Goal: Information Seeking & Learning: Learn about a topic

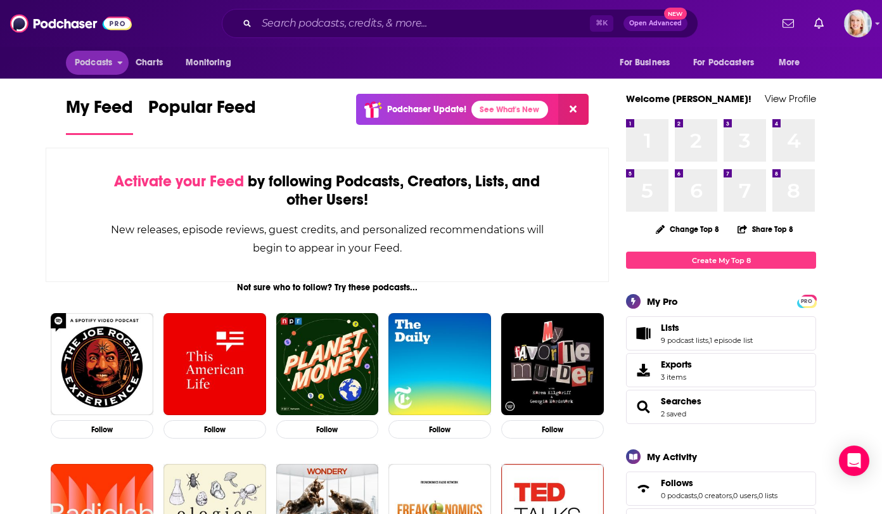
click at [101, 63] on span "Podcasts" at bounding box center [93, 63] width 37 height 18
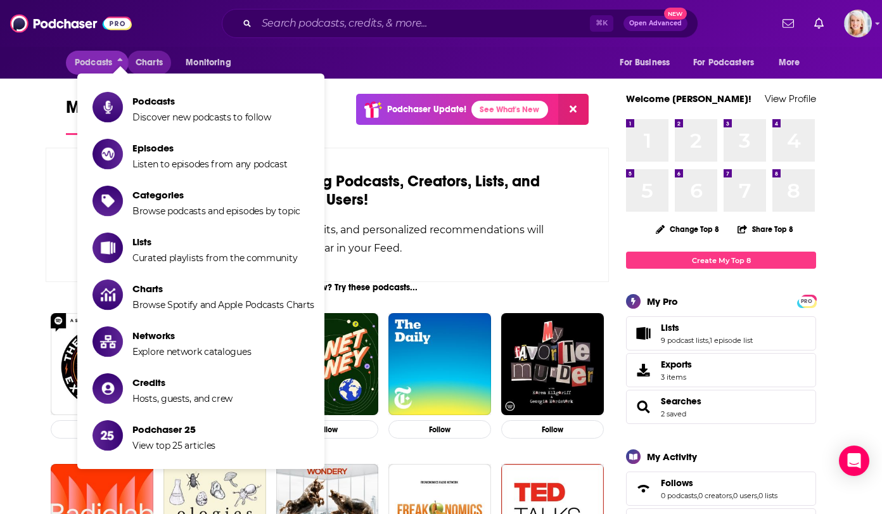
click at [160, 66] on span "Charts" at bounding box center [149, 63] width 27 height 18
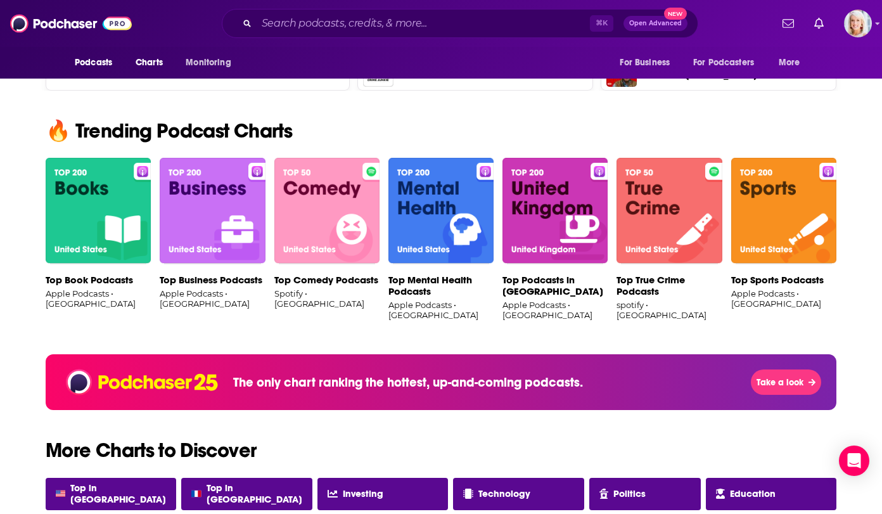
scroll to position [776, 0]
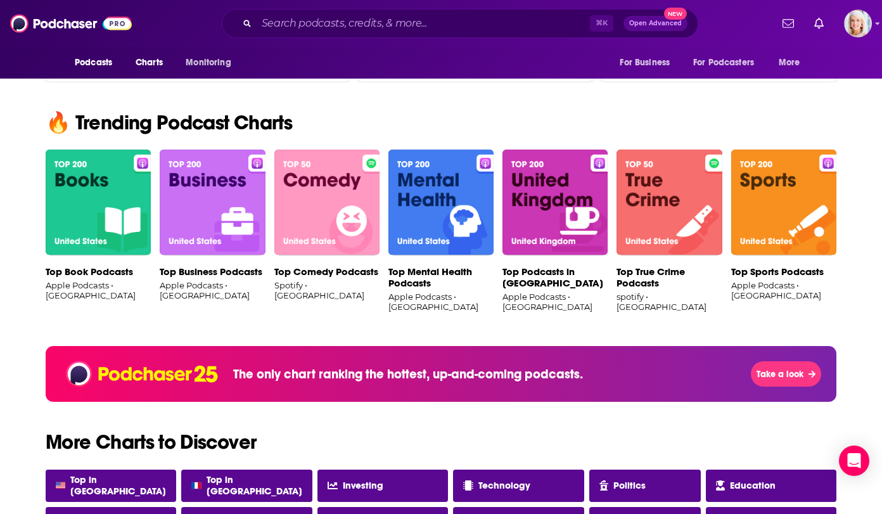
click at [429, 179] on img at bounding box center [441, 203] width 105 height 106
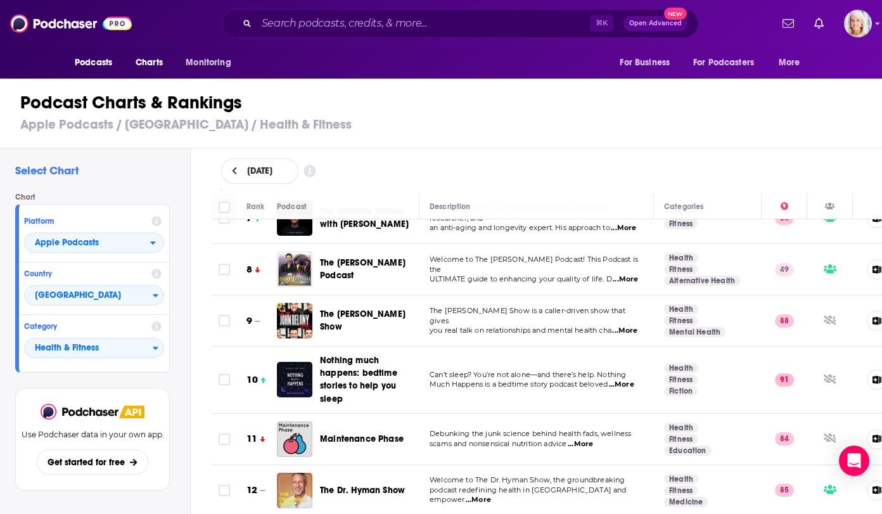
scroll to position [355, 0]
click at [87, 64] on span "Podcasts" at bounding box center [93, 63] width 37 height 18
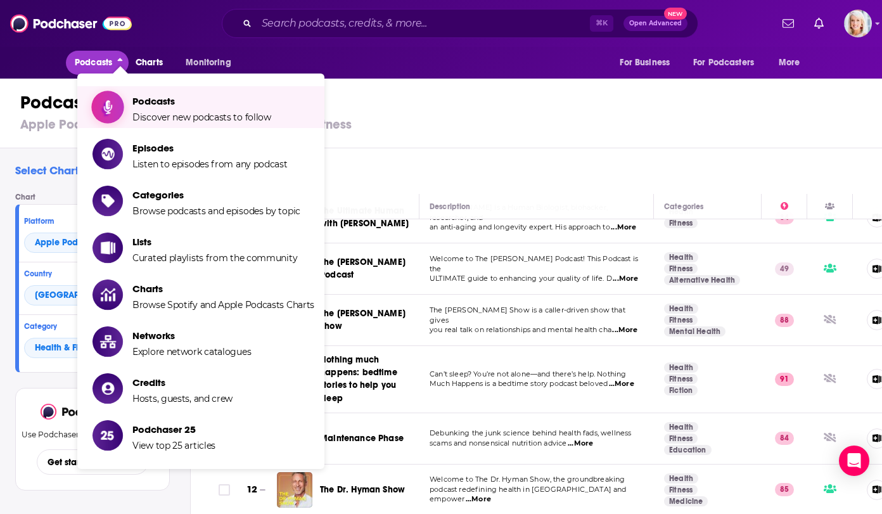
click at [104, 113] on icon "Show item sub-menu" at bounding box center [108, 107] width 16 height 16
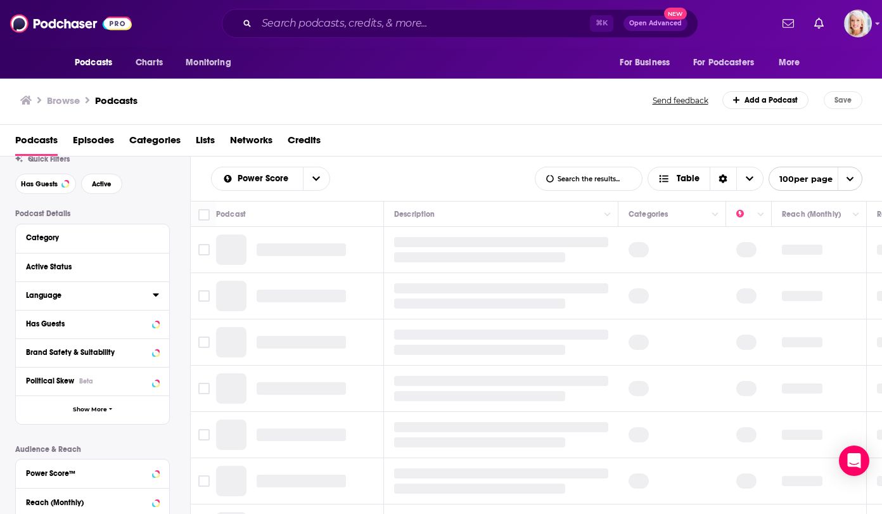
scroll to position [55, 0]
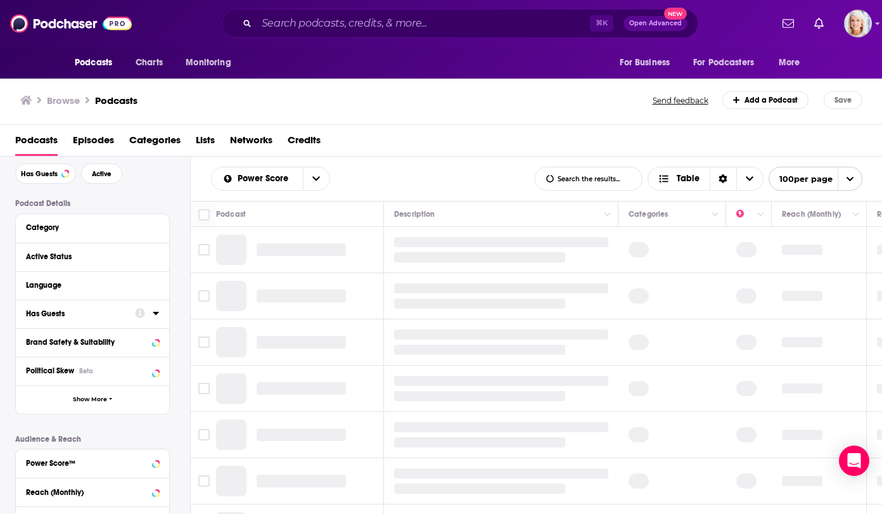
click at [96, 311] on div "Has Guests" at bounding box center [76, 313] width 101 height 9
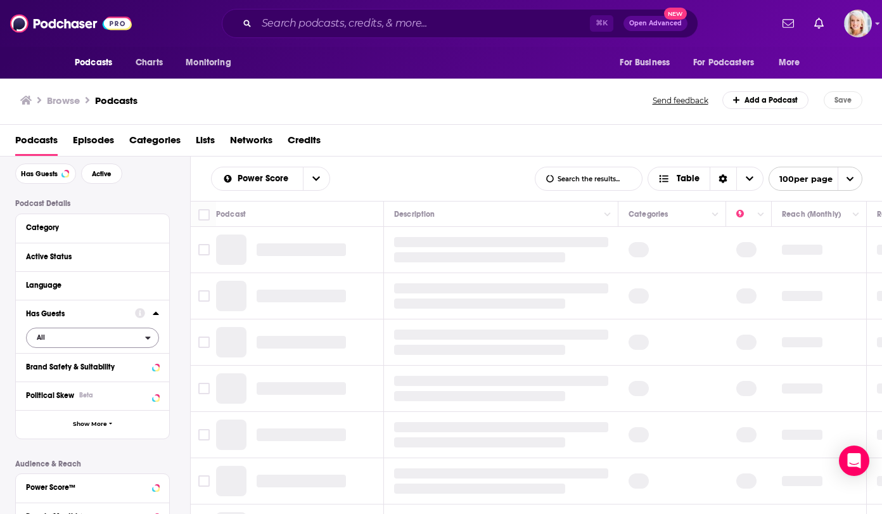
click at [51, 338] on span "All" at bounding box center [86, 337] width 119 height 16
click at [39, 384] on div "Has guests 495k" at bounding box center [97, 379] width 142 height 21
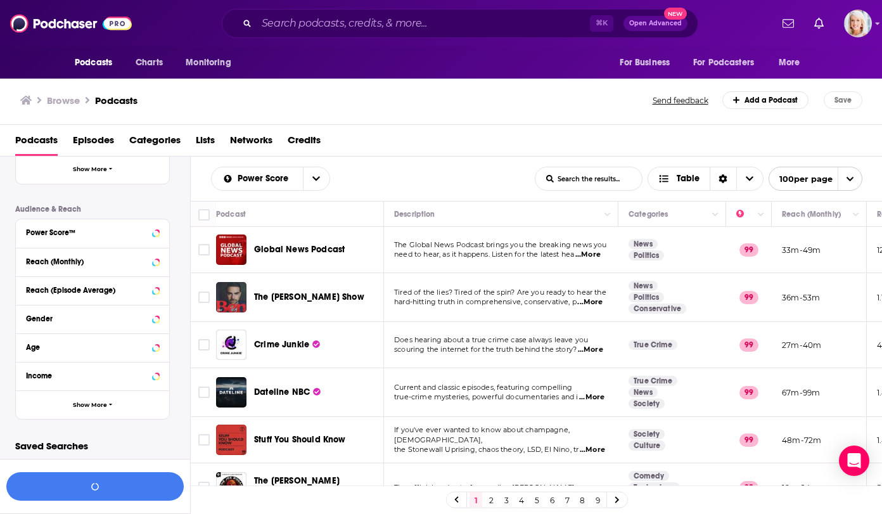
scroll to position [309, 0]
click at [82, 323] on div "Gender" at bounding box center [76, 319] width 101 height 9
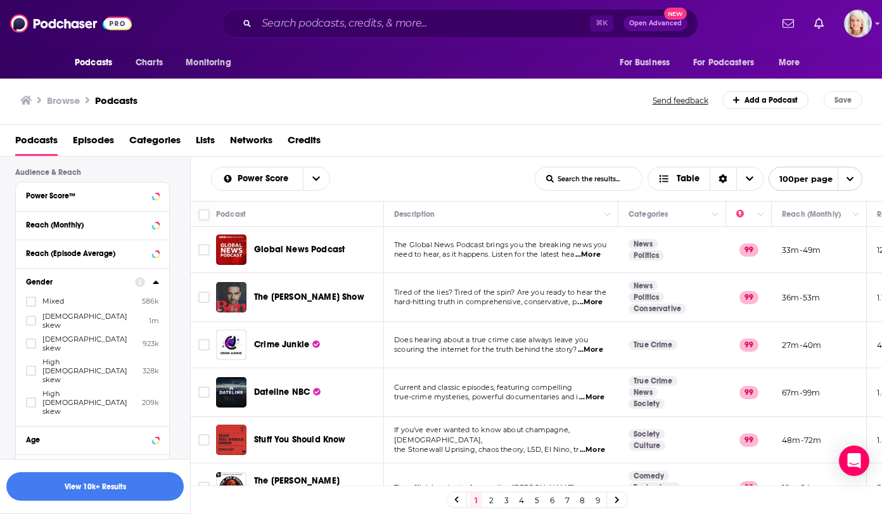
scroll to position [347, 0]
click at [32, 339] on icon at bounding box center [31, 343] width 8 height 8
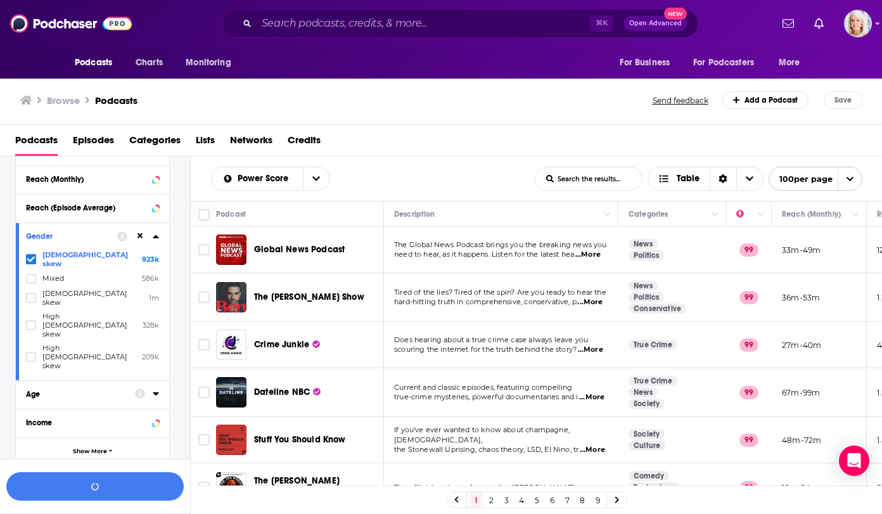
scroll to position [0, 0]
click at [111, 489] on button "View 10k+ Results" at bounding box center [94, 486] width 177 height 29
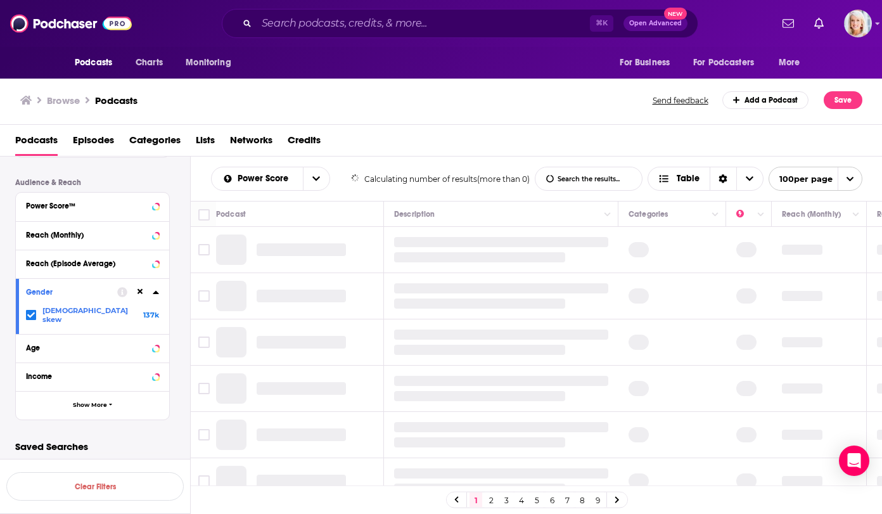
scroll to position [328, 0]
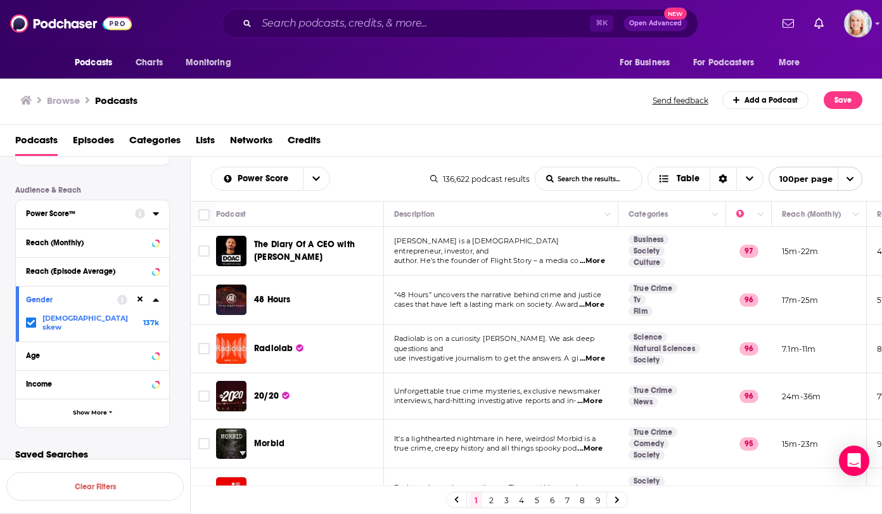
click at [124, 212] on div "Power Score™" at bounding box center [76, 213] width 101 height 9
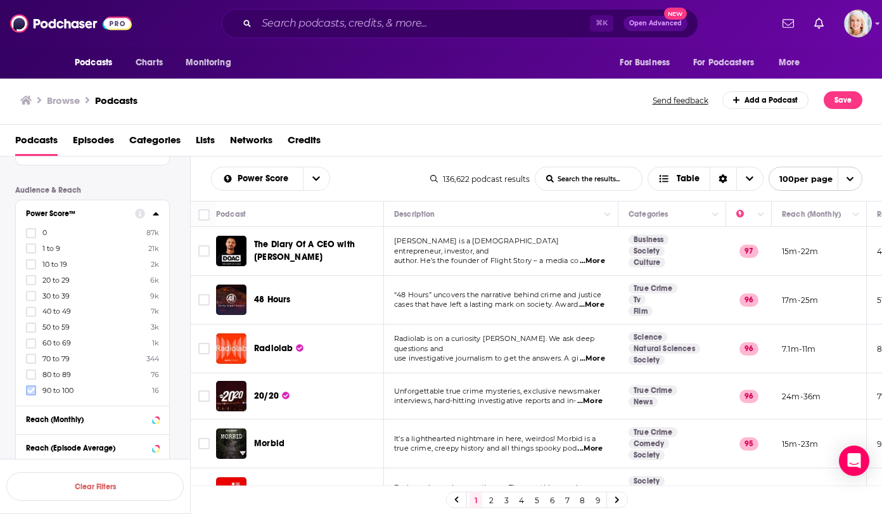
click at [28, 389] on icon at bounding box center [31, 391] width 8 height 8
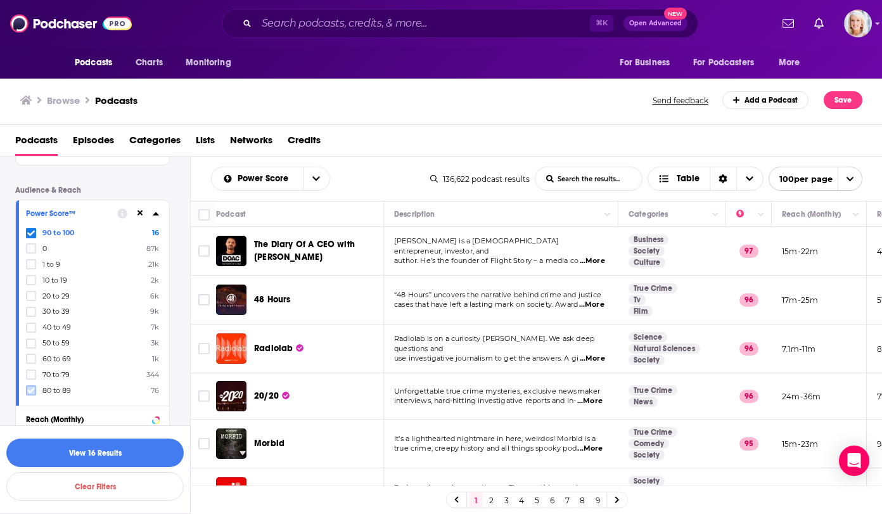
click at [31, 394] on label at bounding box center [31, 390] width 10 height 10
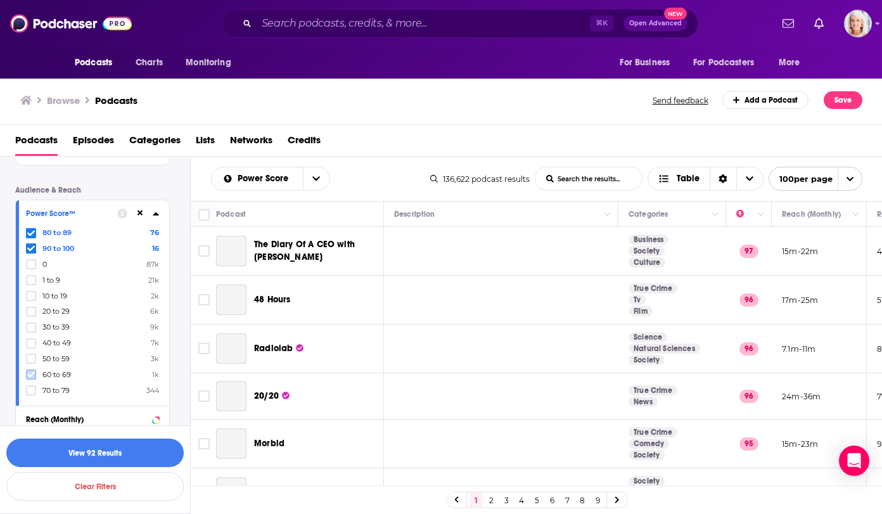
click at [31, 375] on icon at bounding box center [31, 375] width 8 height 6
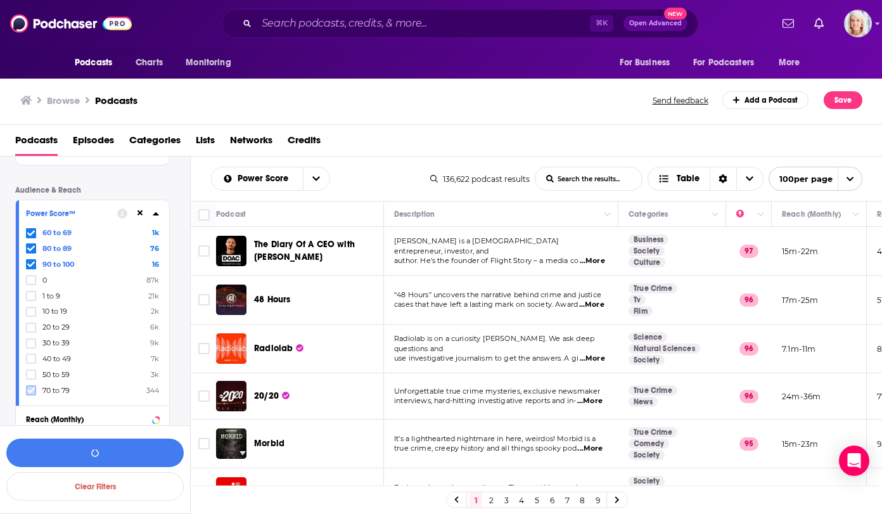
click at [30, 389] on icon at bounding box center [31, 391] width 8 height 8
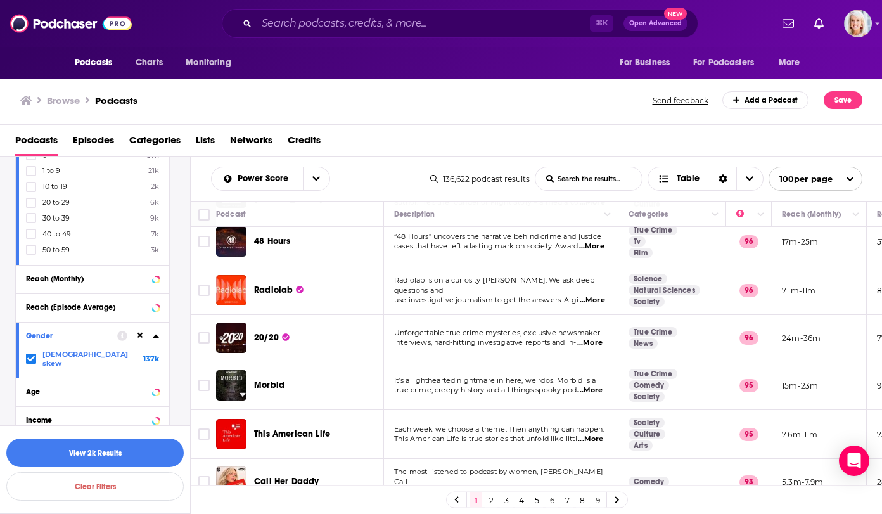
scroll to position [470, 0]
click at [100, 356] on label "[DEMOGRAPHIC_DATA] skew 137k" at bounding box center [92, 358] width 133 height 18
click at [31, 360] on input "multiSelectOption-moderatefemale-0" at bounding box center [31, 360] width 0 height 0
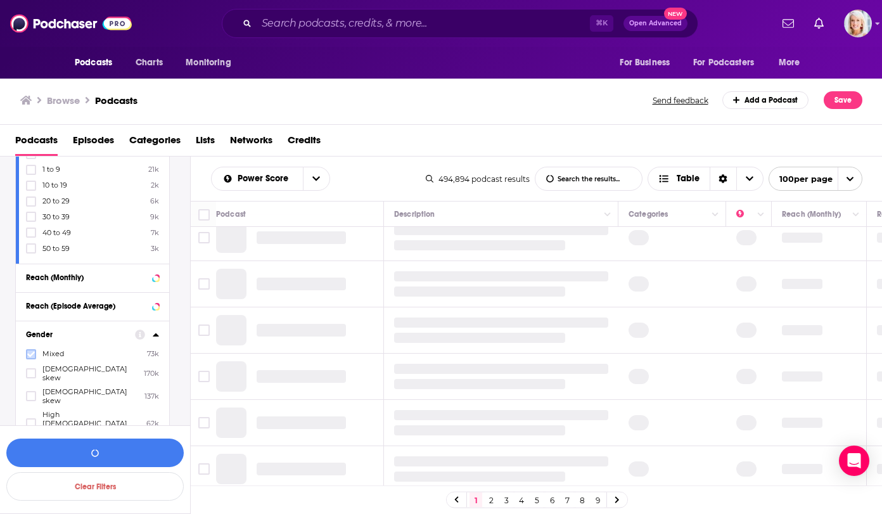
click at [27, 354] on icon at bounding box center [31, 355] width 8 height 8
click at [31, 354] on icon at bounding box center [31, 354] width 8 height 6
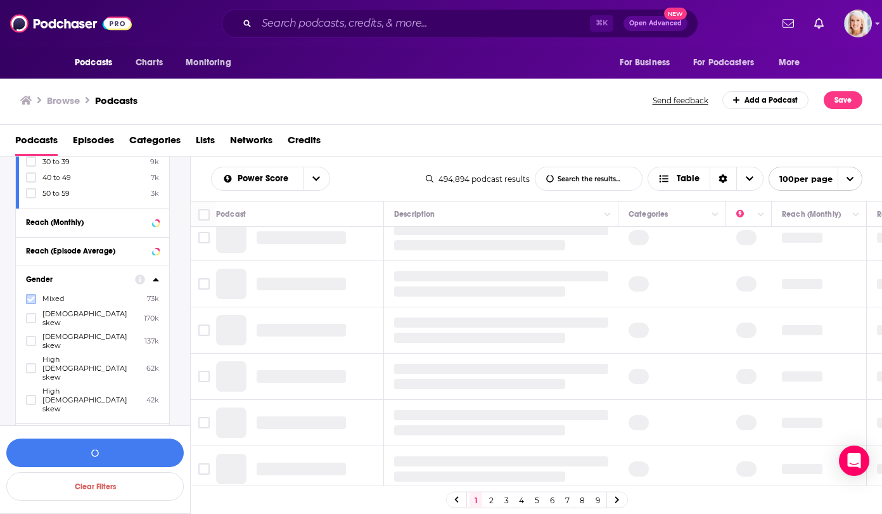
scroll to position [525, 0]
click at [34, 396] on icon at bounding box center [31, 400] width 8 height 8
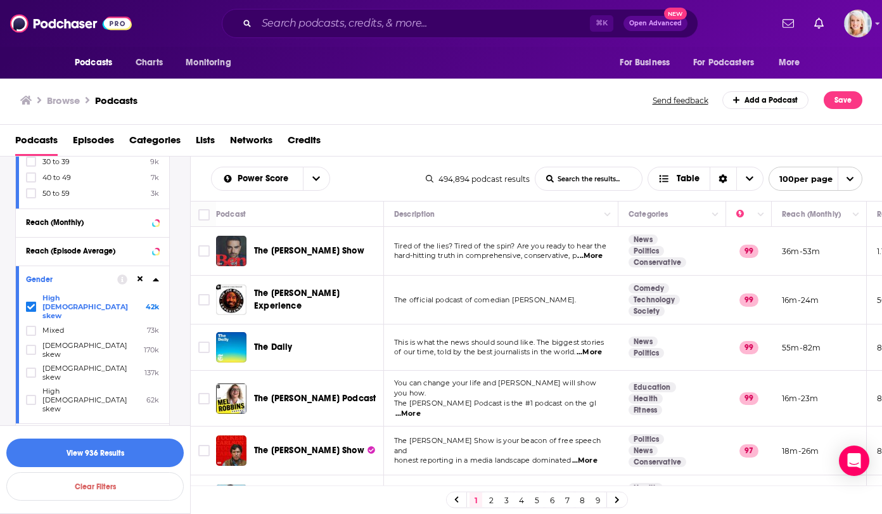
scroll to position [0, 0]
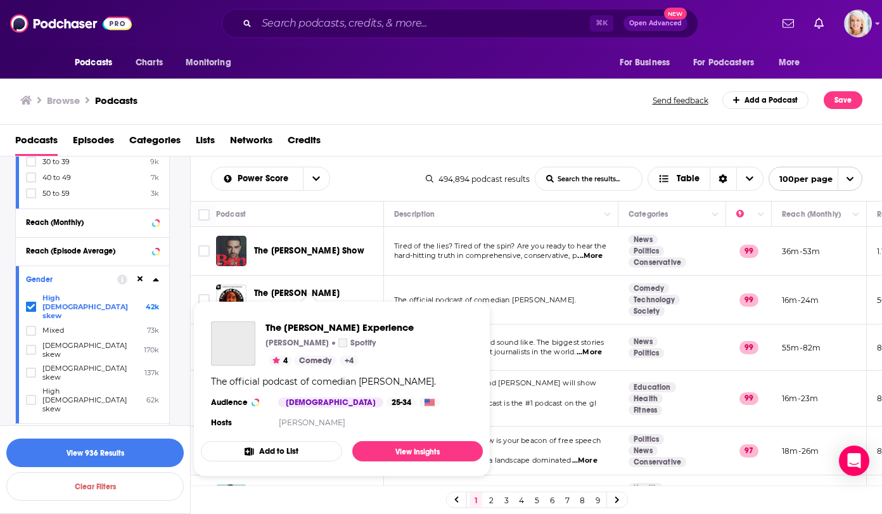
click at [318, 304] on div "Podcasts Charts Monitoring ⌘ K Open Advanced New For Business For Podcasters Mo…" at bounding box center [441, 257] width 882 height 514
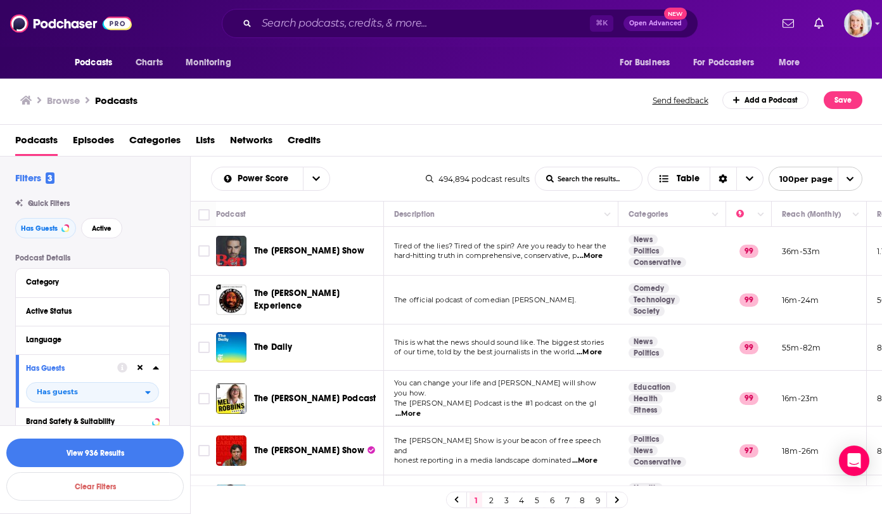
click at [139, 366] on icon at bounding box center [141, 368] width 6 height 6
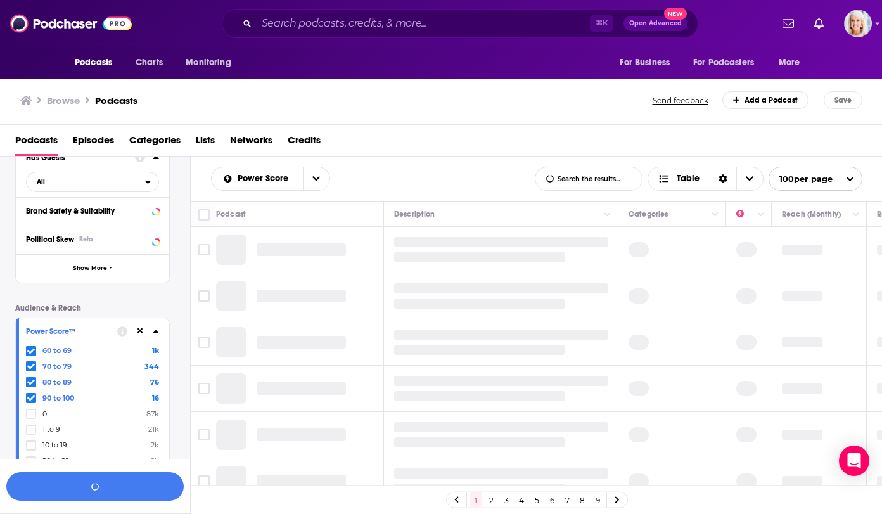
scroll to position [211, 0]
click at [141, 326] on button at bounding box center [140, 331] width 10 height 10
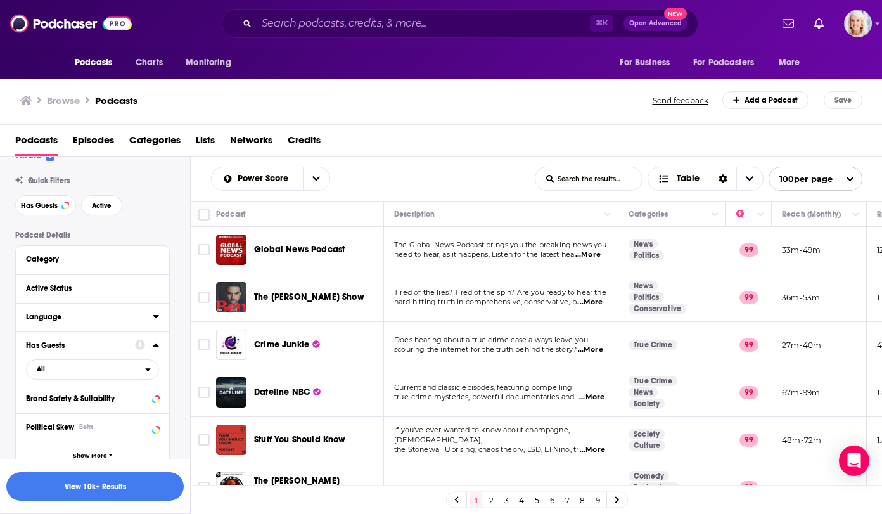
scroll to position [24, 0]
click at [157, 343] on icon at bounding box center [156, 343] width 6 height 3
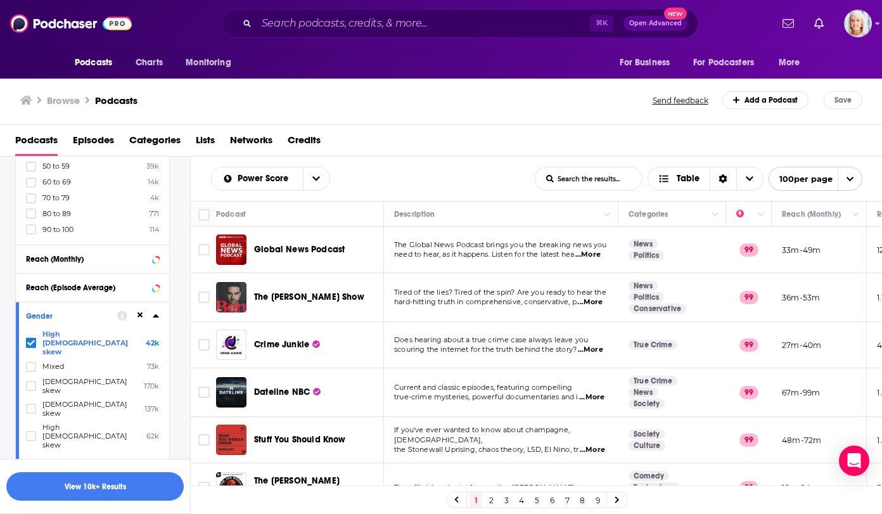
scroll to position [465, 0]
click at [59, 335] on span "High [DEMOGRAPHIC_DATA] skew" at bounding box center [90, 342] width 97 height 27
click at [31, 345] on input "multiSelectOption-highfemale-0" at bounding box center [31, 345] width 0 height 0
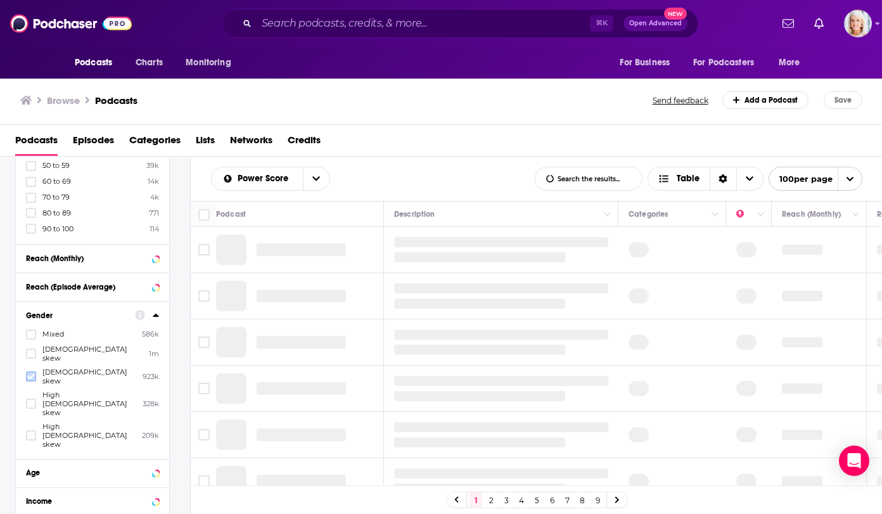
click at [32, 373] on icon at bounding box center [31, 377] width 8 height 8
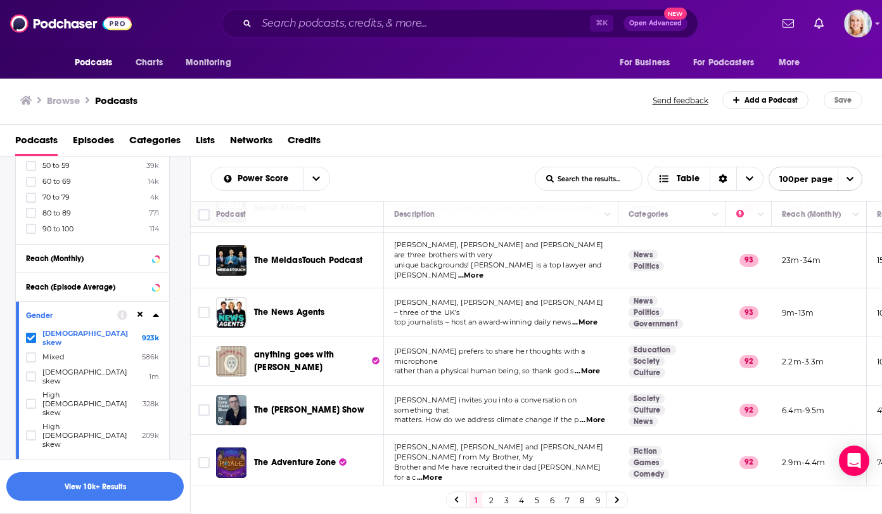
scroll to position [2523, 0]
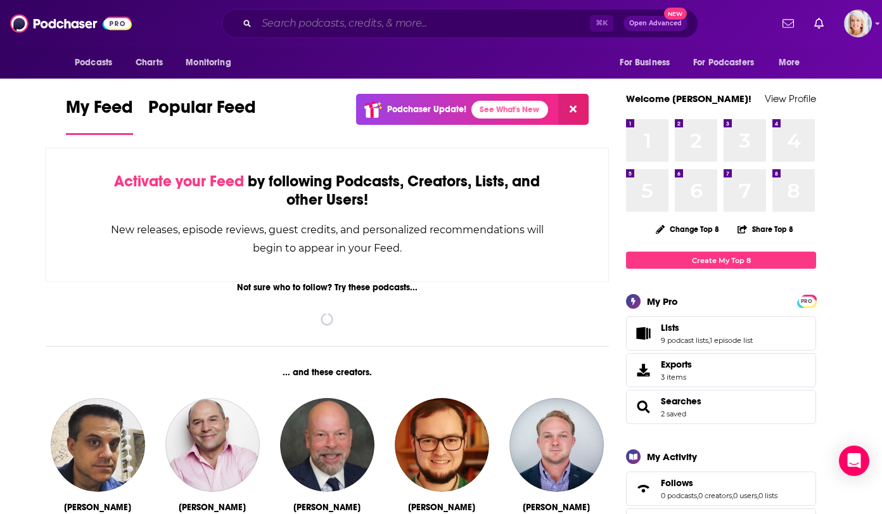
click at [501, 27] on input "Search podcasts, credits, & more..." at bounding box center [423, 23] width 333 height 20
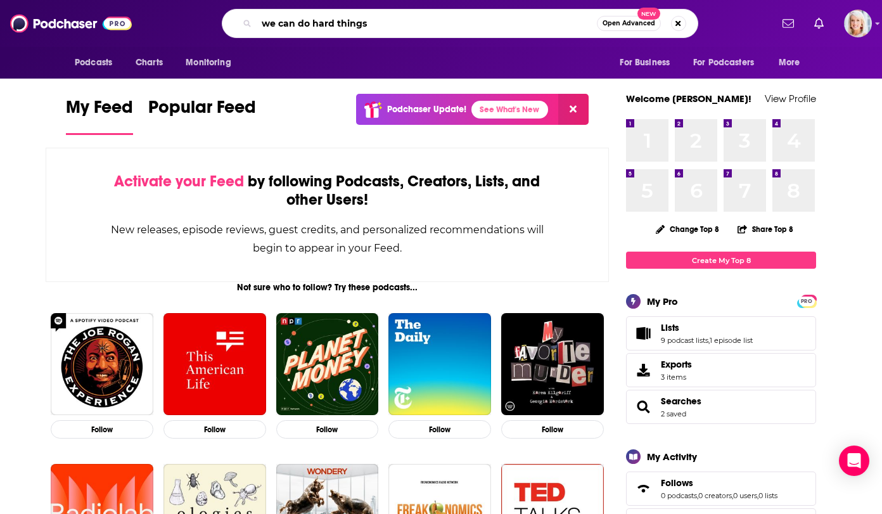
type input "we can do hard things"
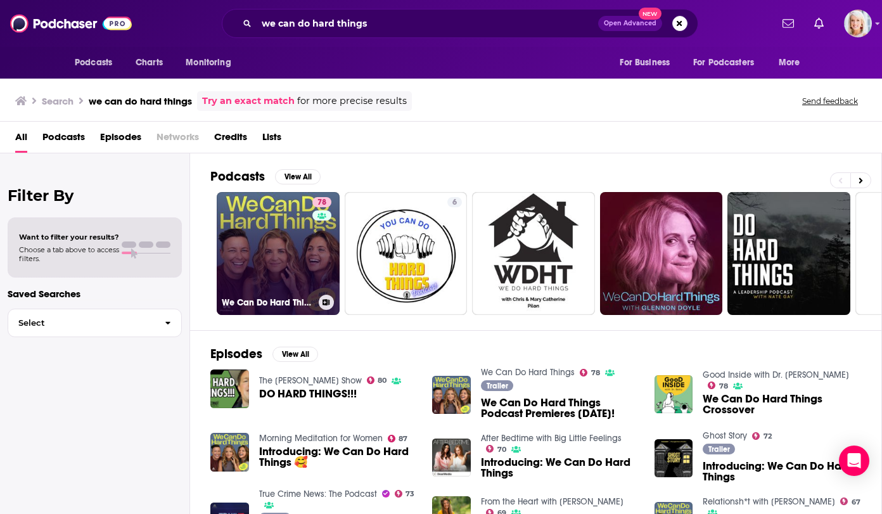
click at [273, 257] on link "78 We Can Do Hard Things" at bounding box center [278, 253] width 123 height 123
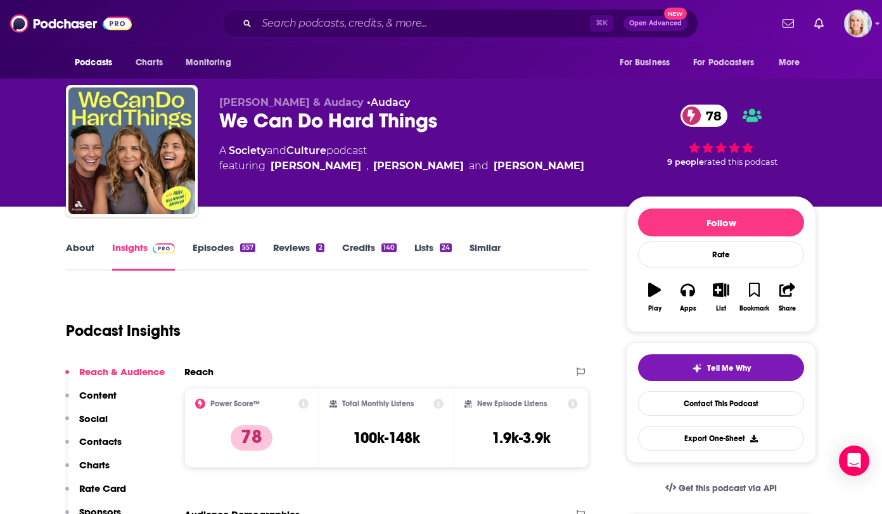
click at [75, 248] on link "About" at bounding box center [80, 255] width 29 height 29
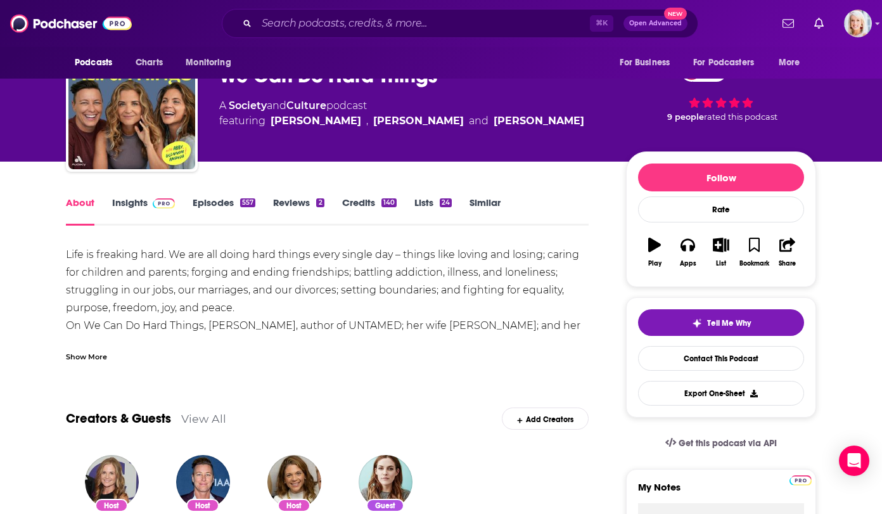
scroll to position [46, 0]
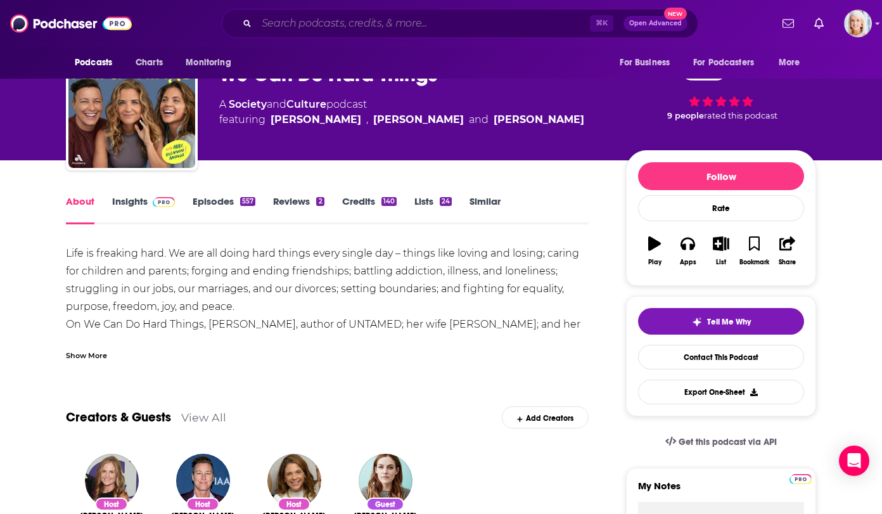
click at [317, 22] on input "Search podcasts, credits, & more..." at bounding box center [423, 23] width 333 height 20
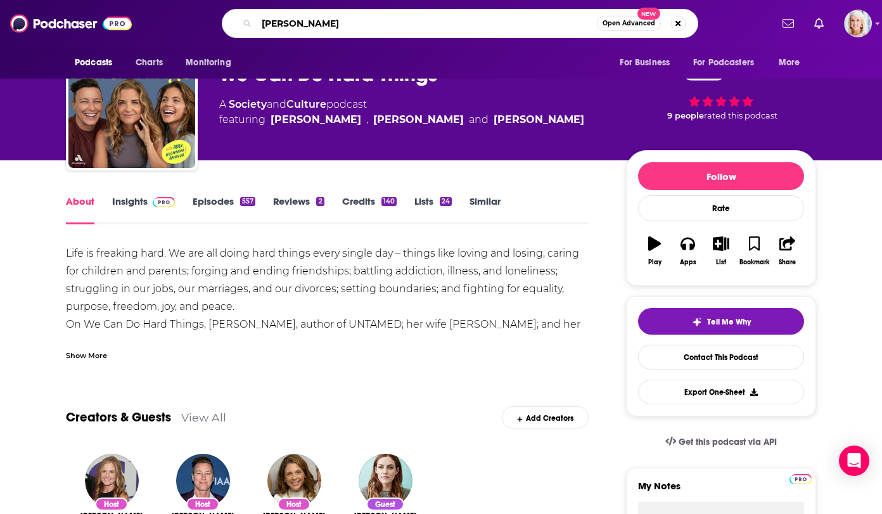
type input "[PERSON_NAME]"
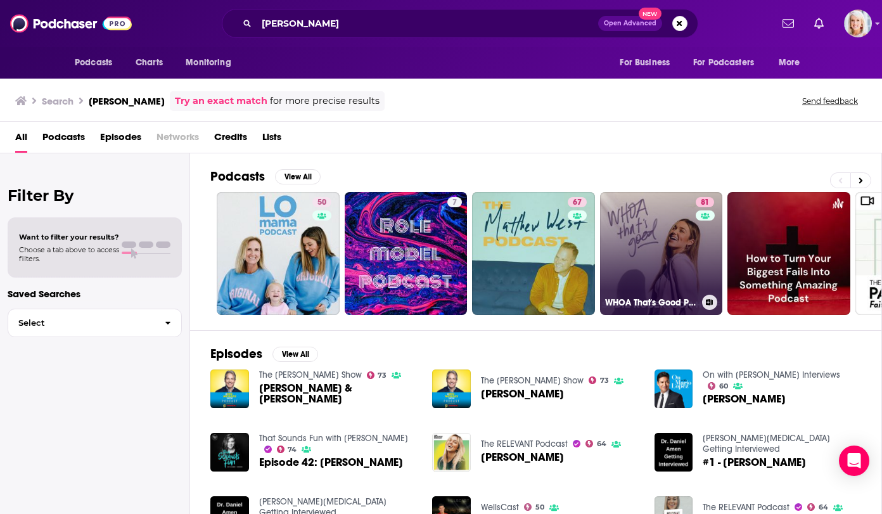
click at [647, 222] on link "81 WHOA That's Good Podcast" at bounding box center [661, 253] width 123 height 123
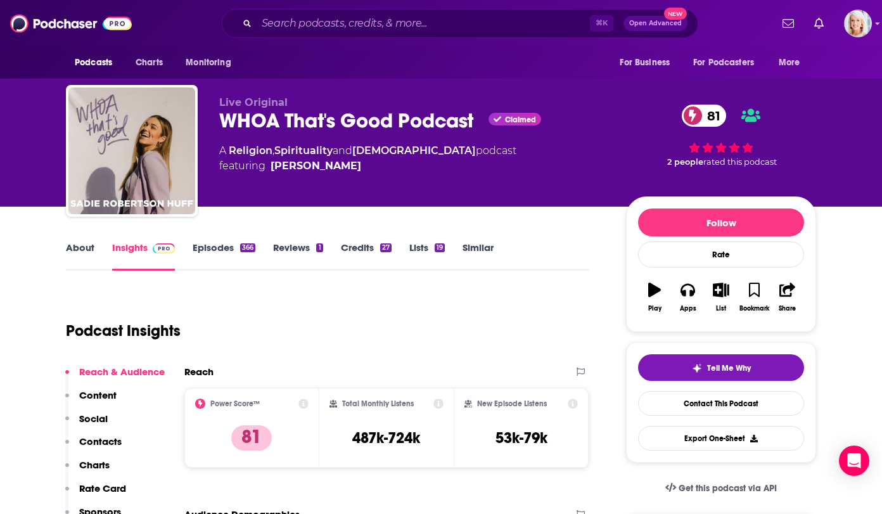
click at [473, 246] on link "Similar" at bounding box center [478, 255] width 31 height 29
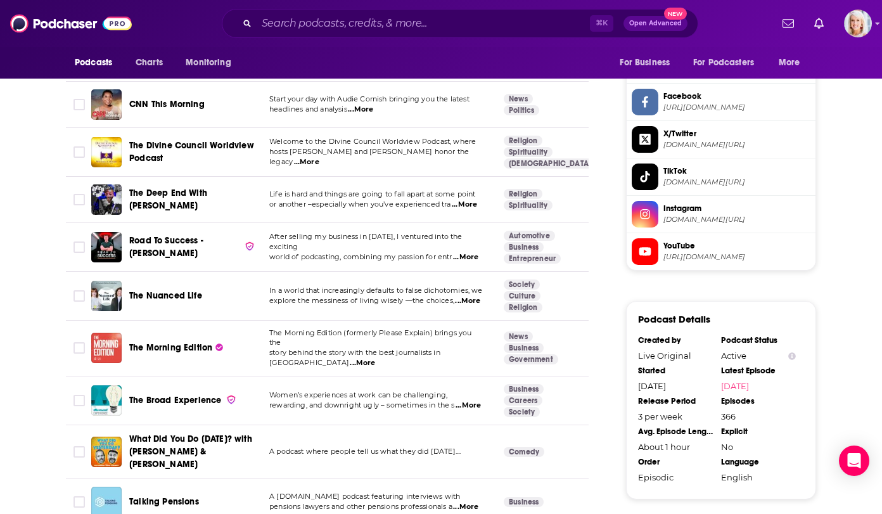
scroll to position [1069, 0]
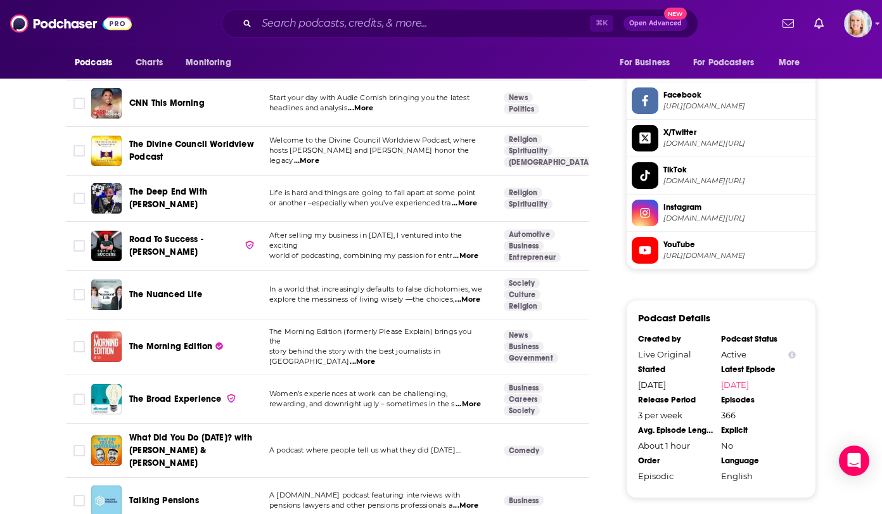
click at [468, 198] on span "...More" at bounding box center [464, 203] width 25 height 10
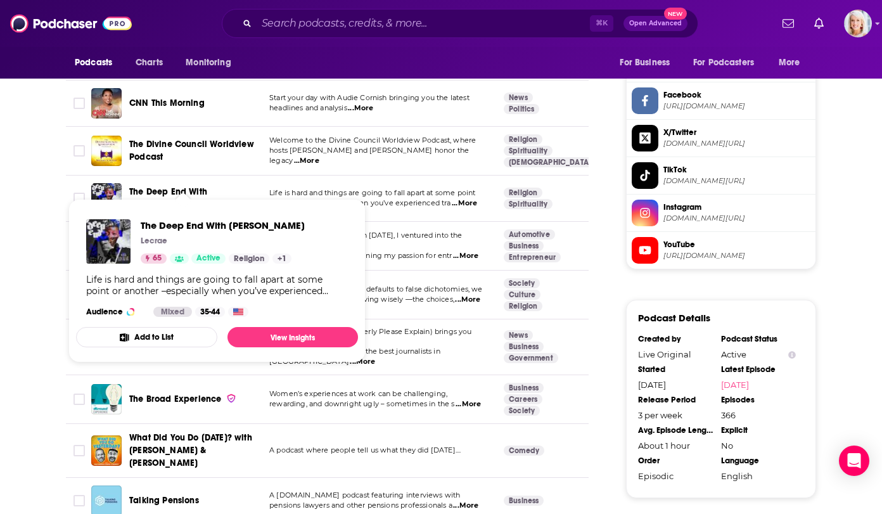
click at [165, 186] on span "The Deep End With Lecrae" at bounding box center [168, 197] width 78 height 23
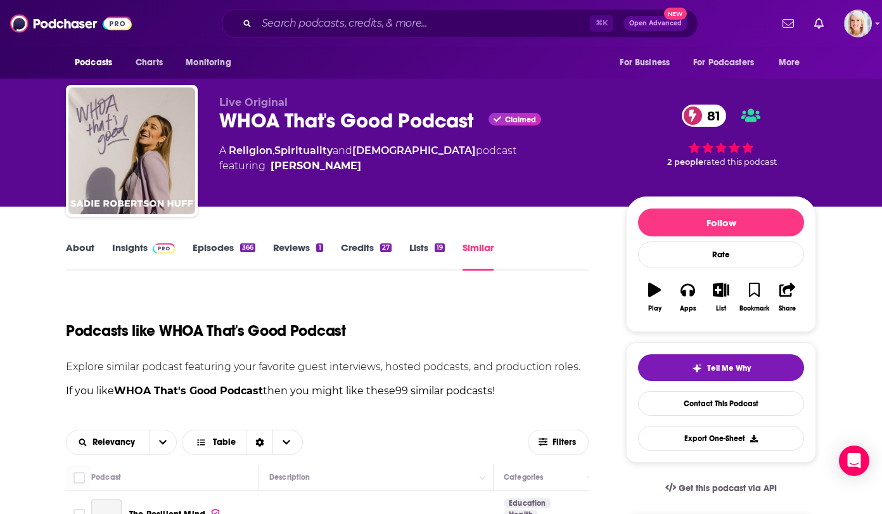
click at [489, 247] on link "Similar" at bounding box center [478, 255] width 31 height 29
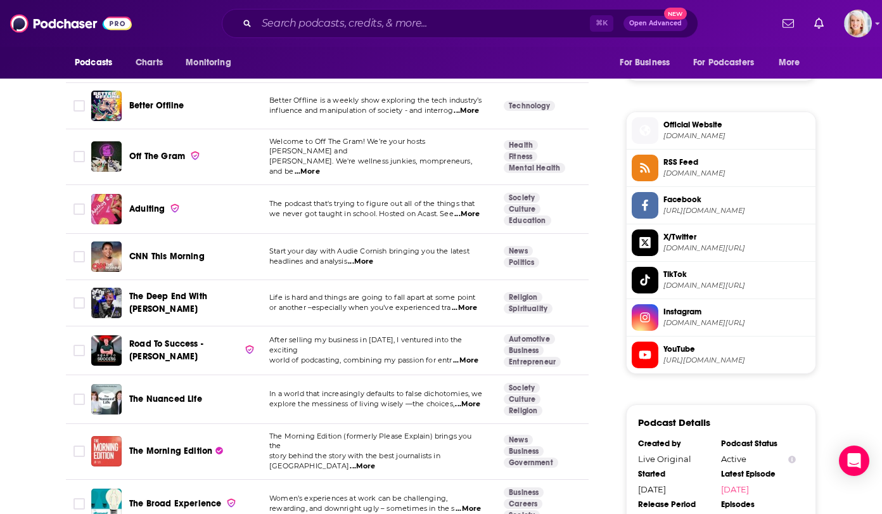
scroll to position [976, 0]
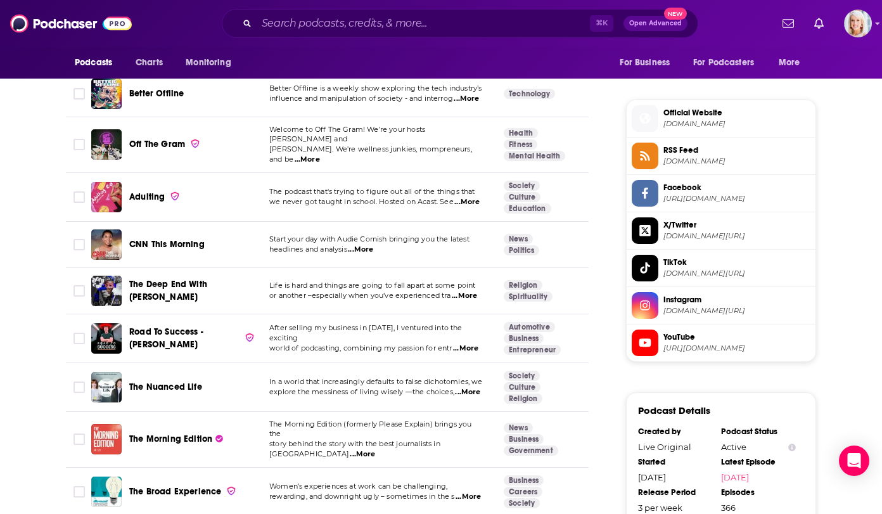
click at [320, 155] on span "...More" at bounding box center [307, 160] width 25 height 10
click at [160, 139] on span "Off The Gram" at bounding box center [157, 144] width 56 height 11
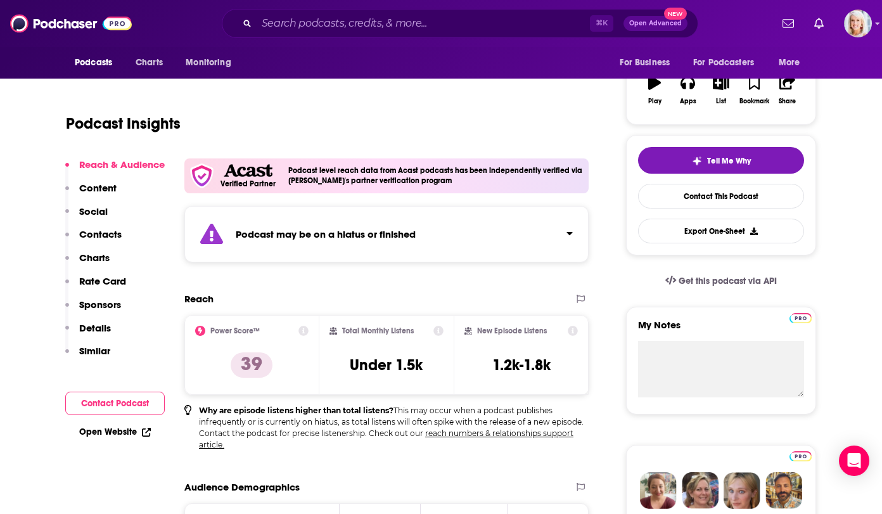
scroll to position [211, 0]
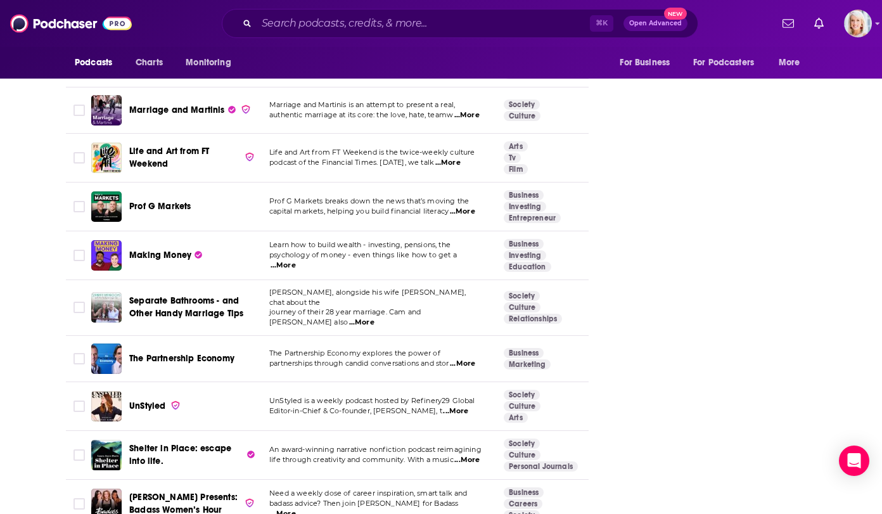
scroll to position [1806, 0]
